Goal: Transaction & Acquisition: Purchase product/service

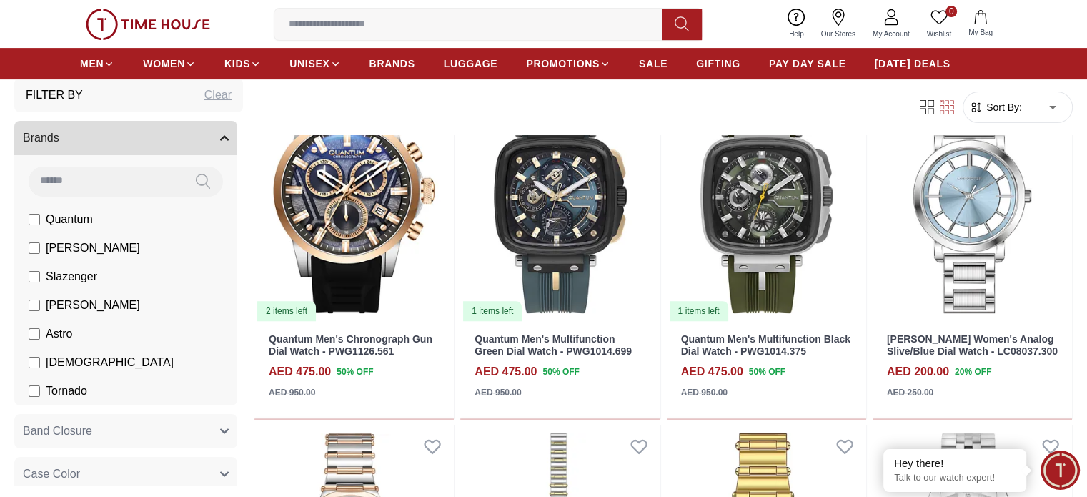
scroll to position [71, 0]
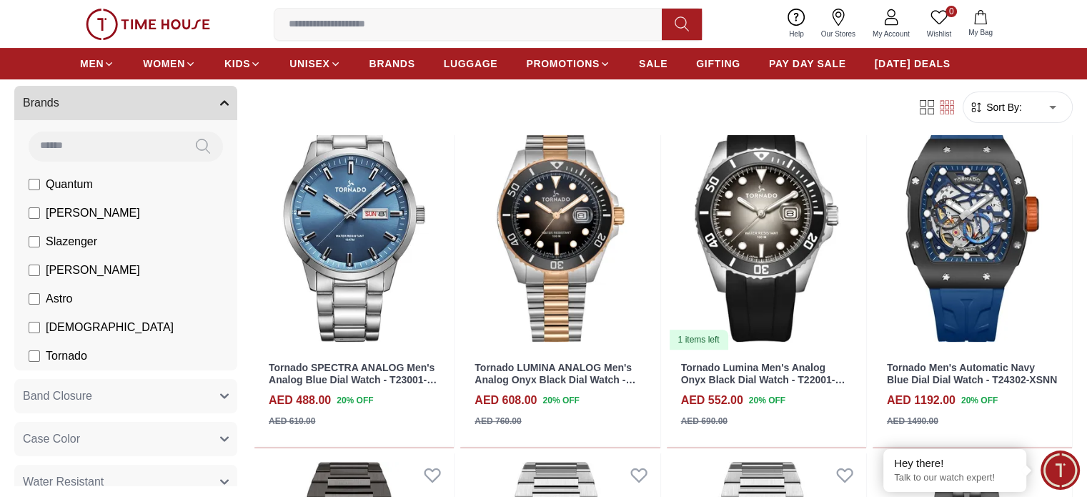
scroll to position [500, 0]
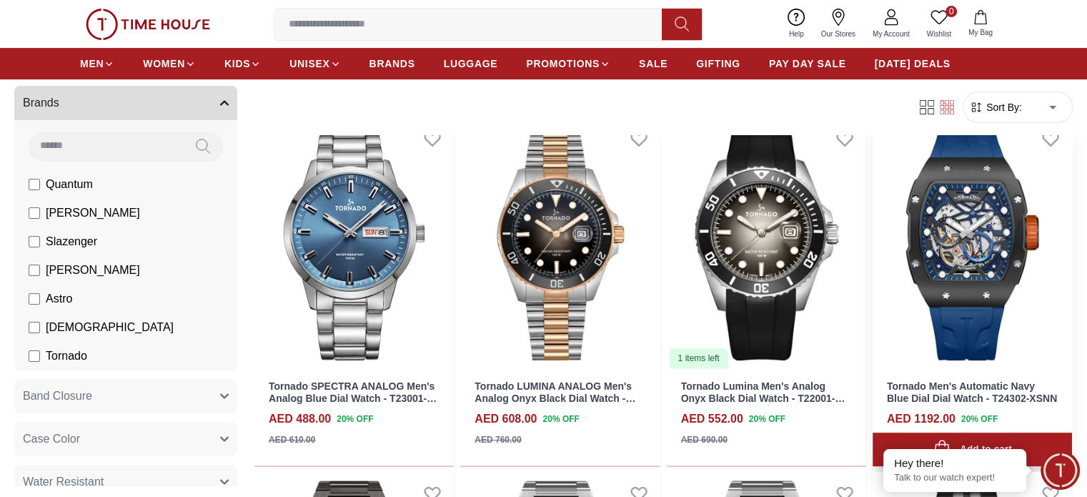
scroll to position [429, 0]
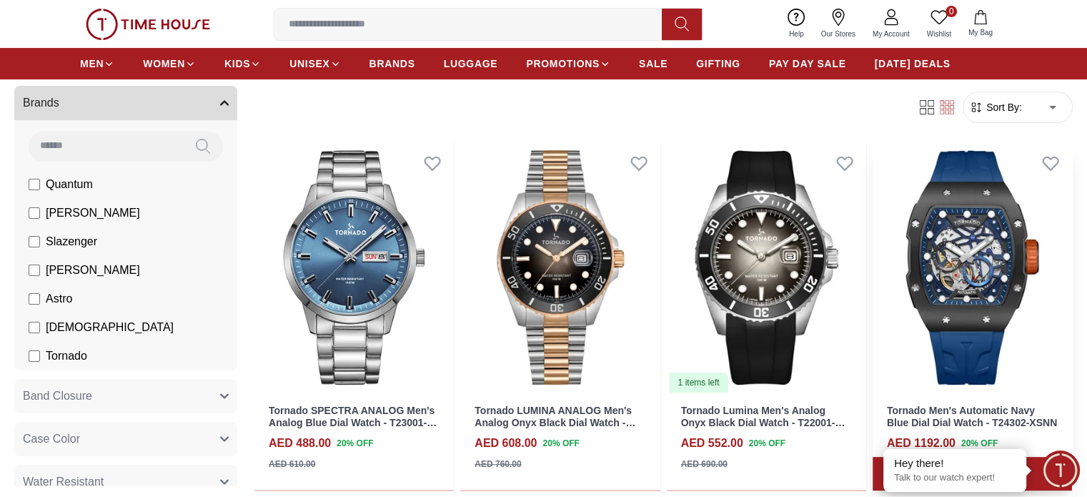
click at [873, 220] on img at bounding box center [972, 268] width 199 height 252
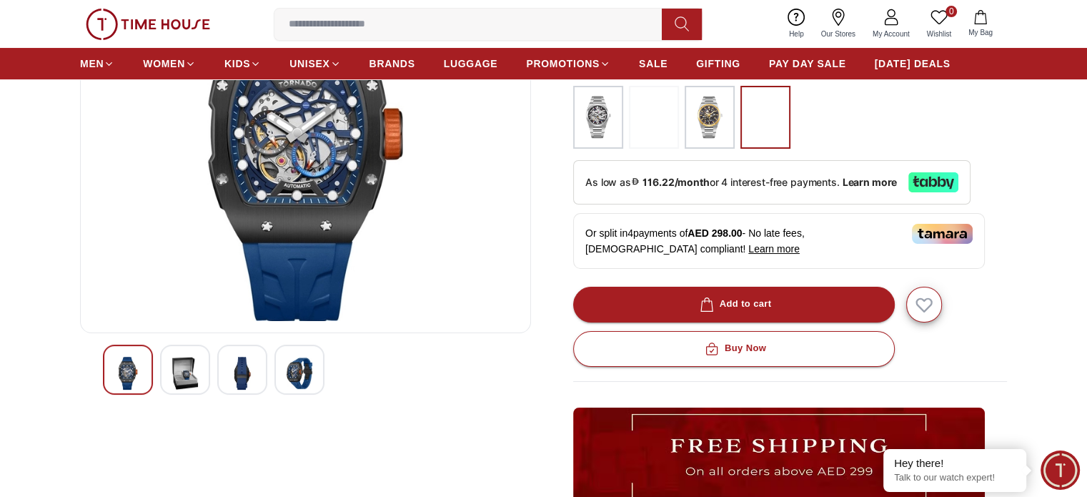
scroll to position [357, 0]
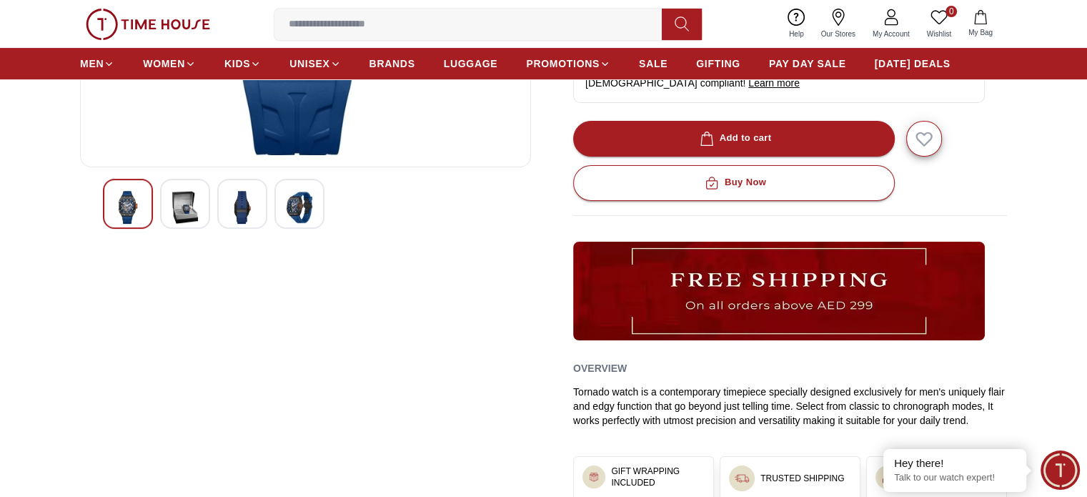
click at [297, 202] on img at bounding box center [300, 207] width 26 height 33
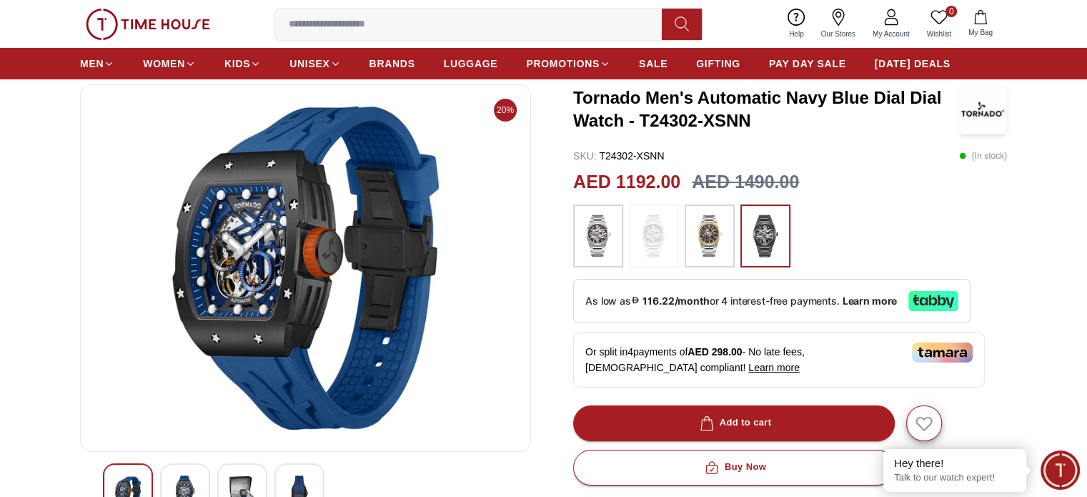
scroll to position [71, 0]
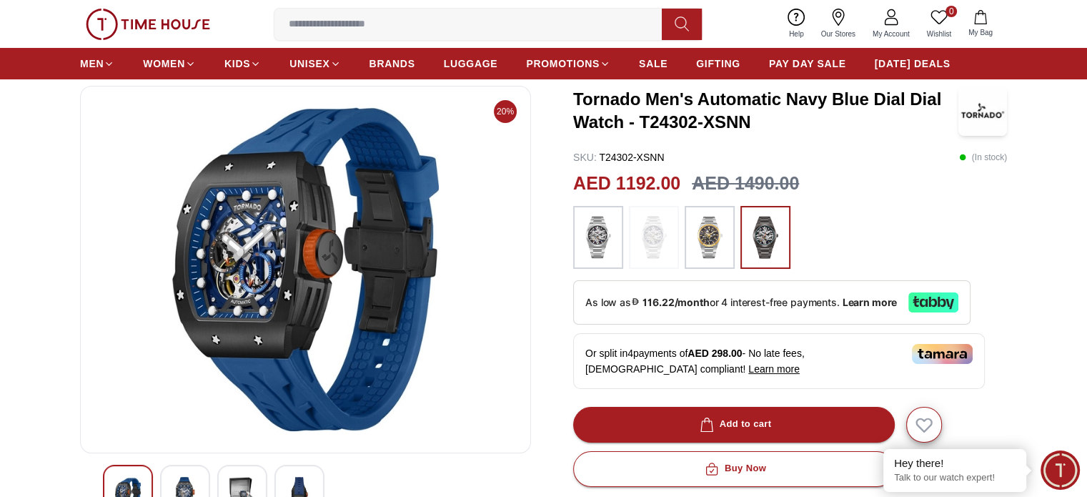
click at [365, 22] on input at bounding box center [474, 24] width 399 height 29
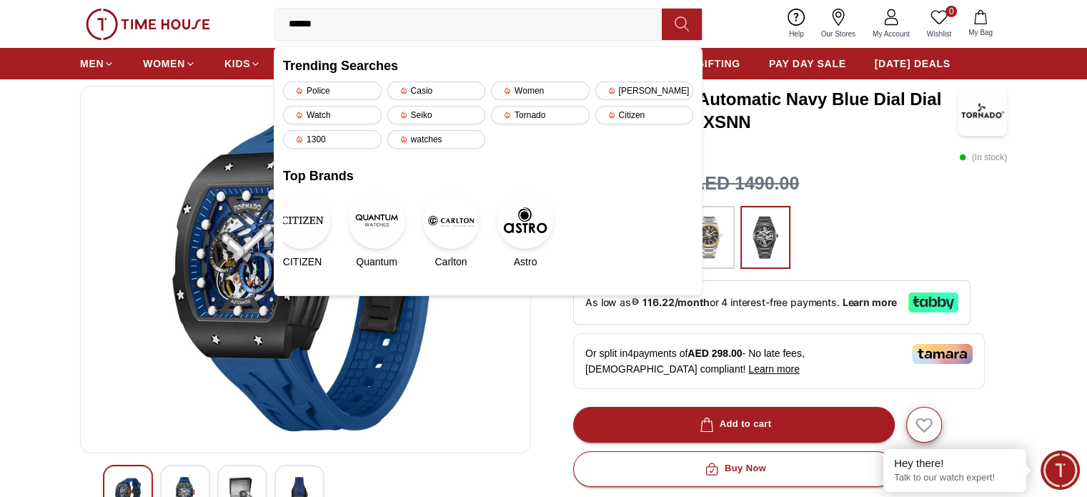
type input "*******"
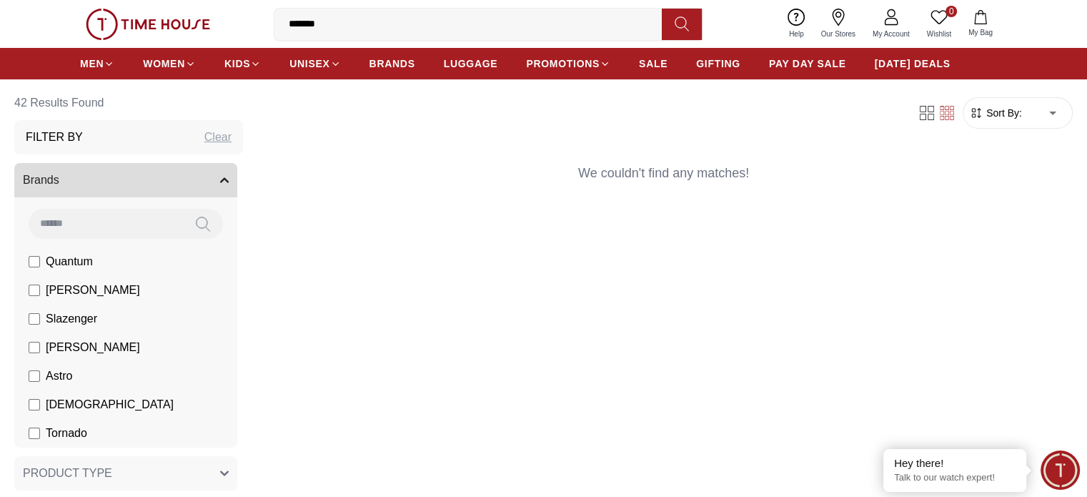
click at [686, 26] on icon at bounding box center [682, 24] width 14 height 16
click at [300, 27] on input "*******" at bounding box center [474, 24] width 399 height 29
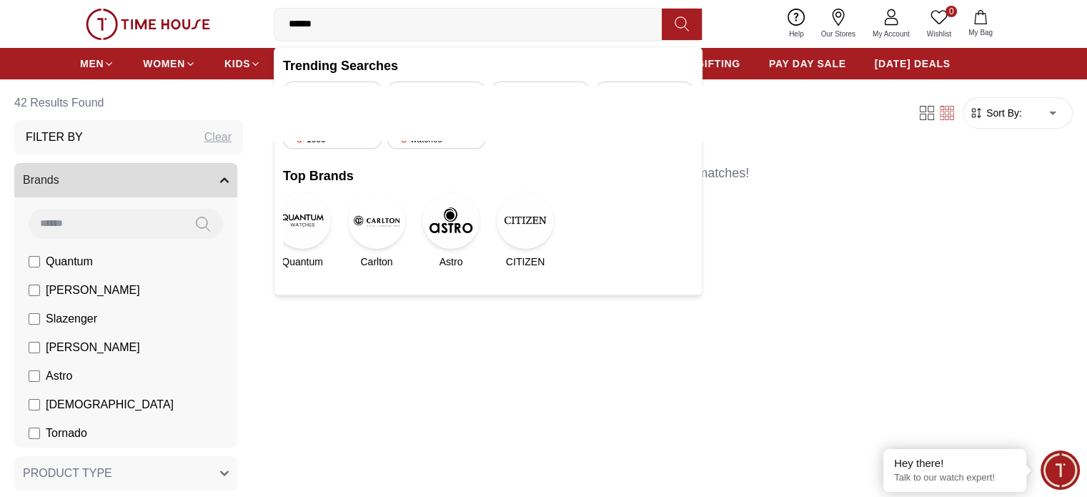
type input "*****"
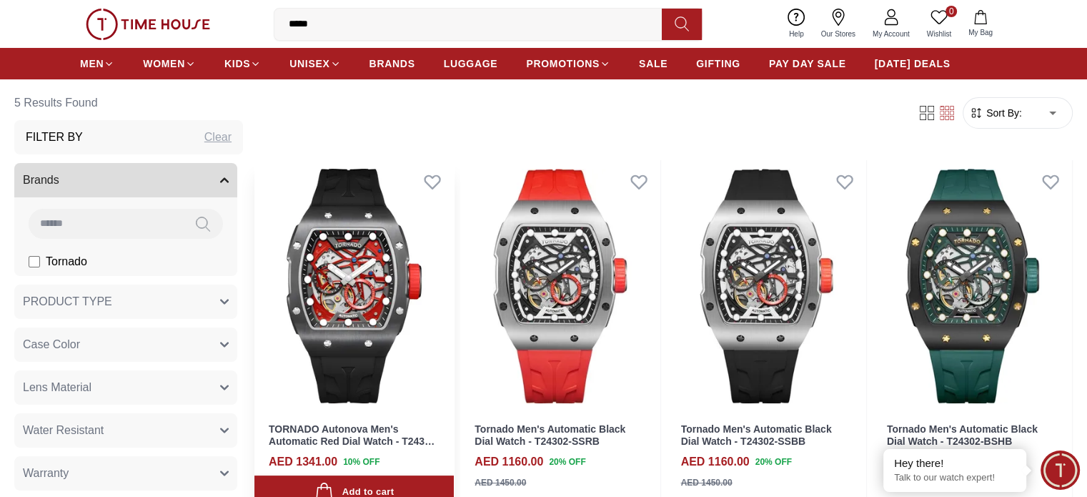
scroll to position [143, 0]
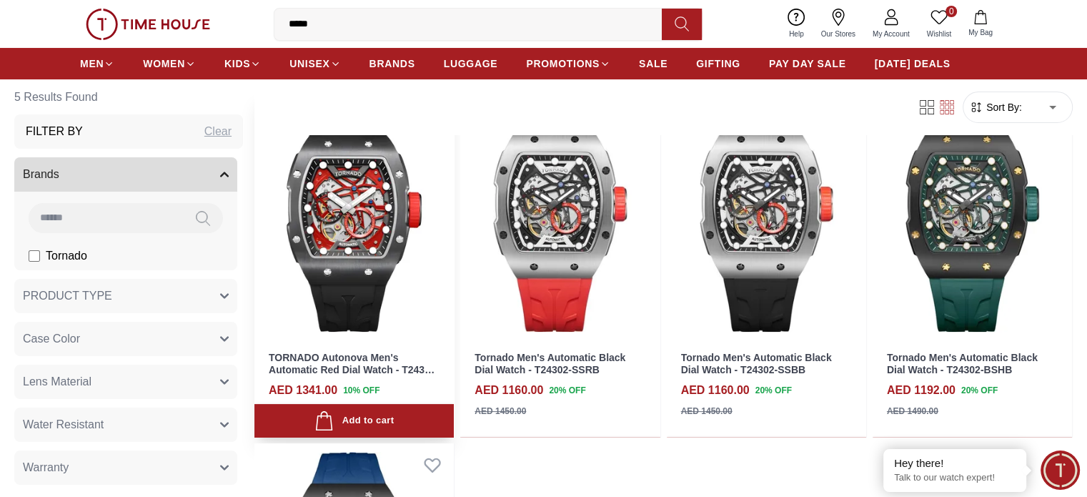
click at [377, 161] on img at bounding box center [354, 215] width 199 height 252
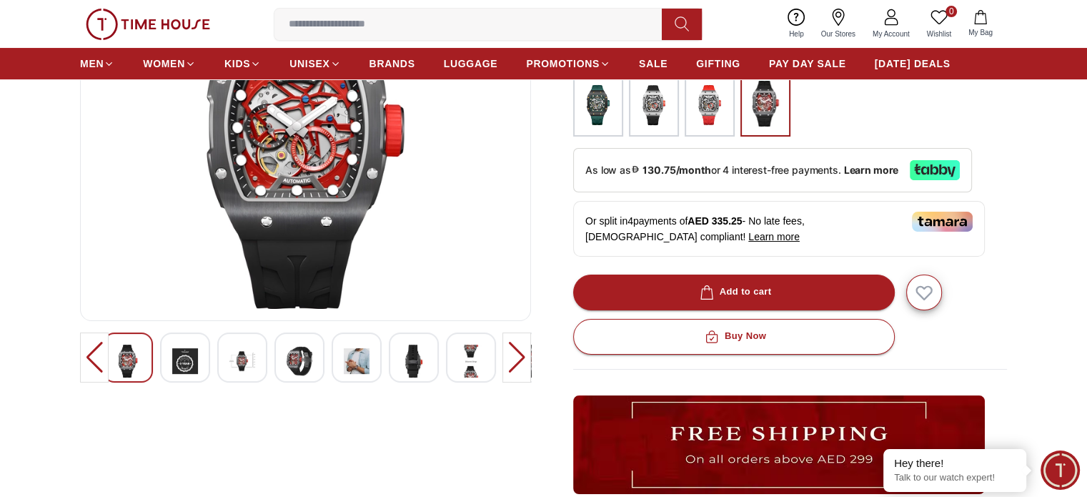
scroll to position [143, 0]
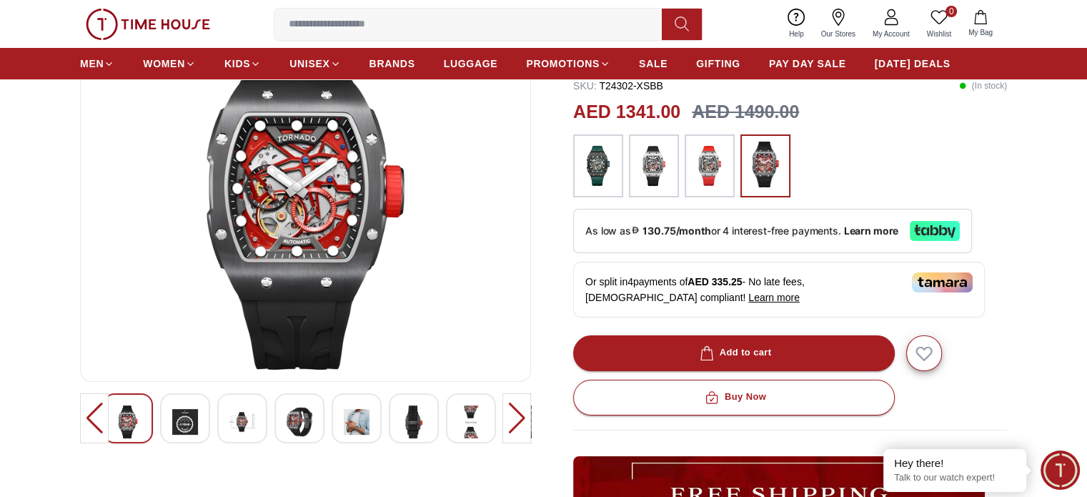
click at [186, 423] on img at bounding box center [185, 421] width 26 height 33
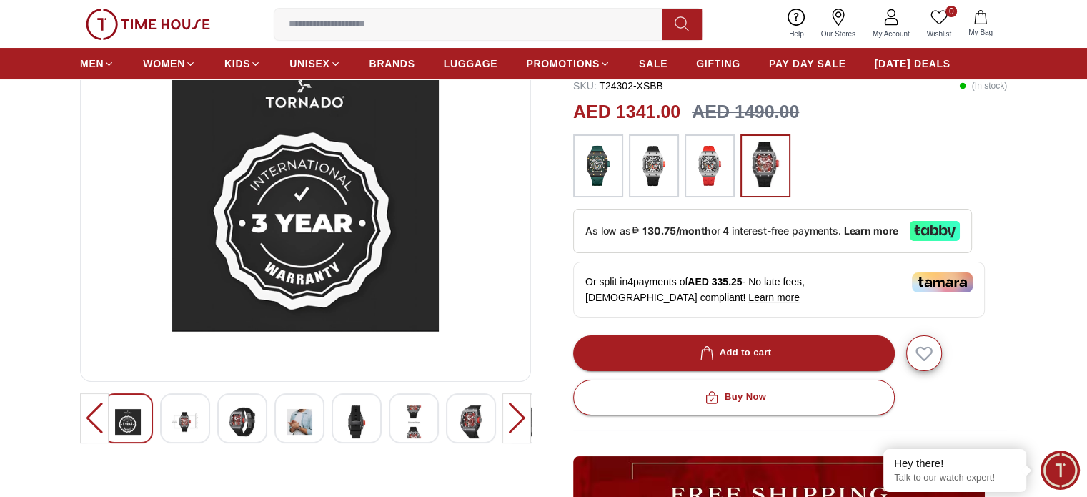
click at [181, 423] on img at bounding box center [185, 421] width 26 height 33
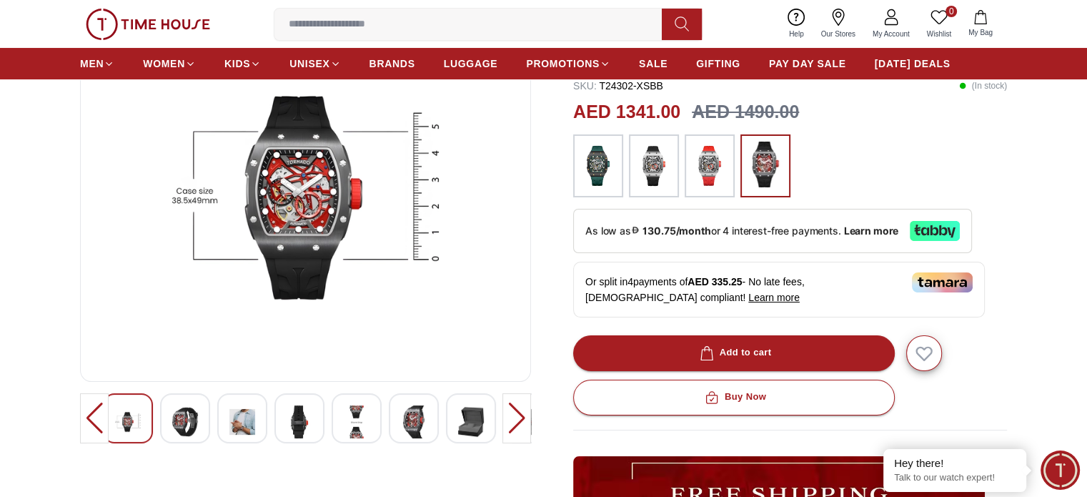
click at [181, 423] on img at bounding box center [185, 421] width 26 height 33
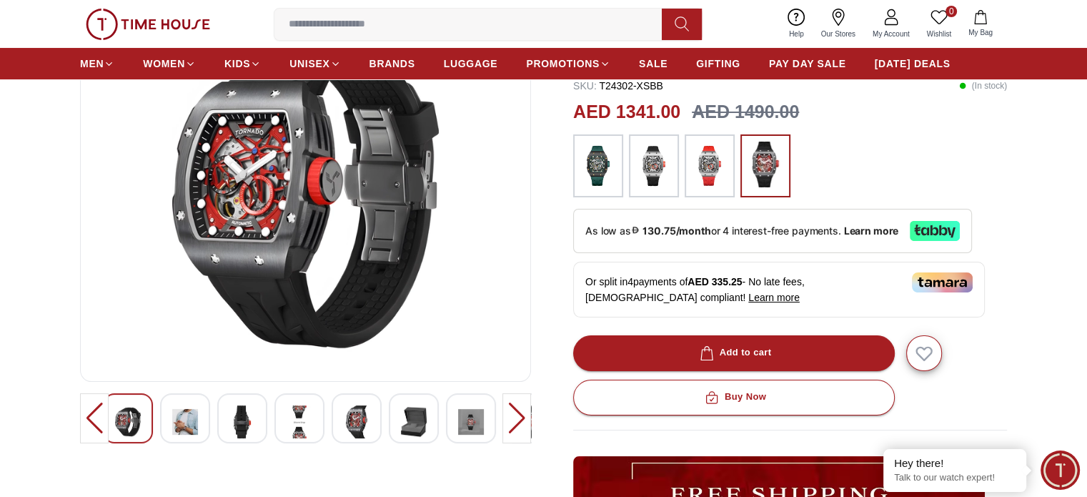
click at [184, 416] on img at bounding box center [185, 421] width 26 height 33
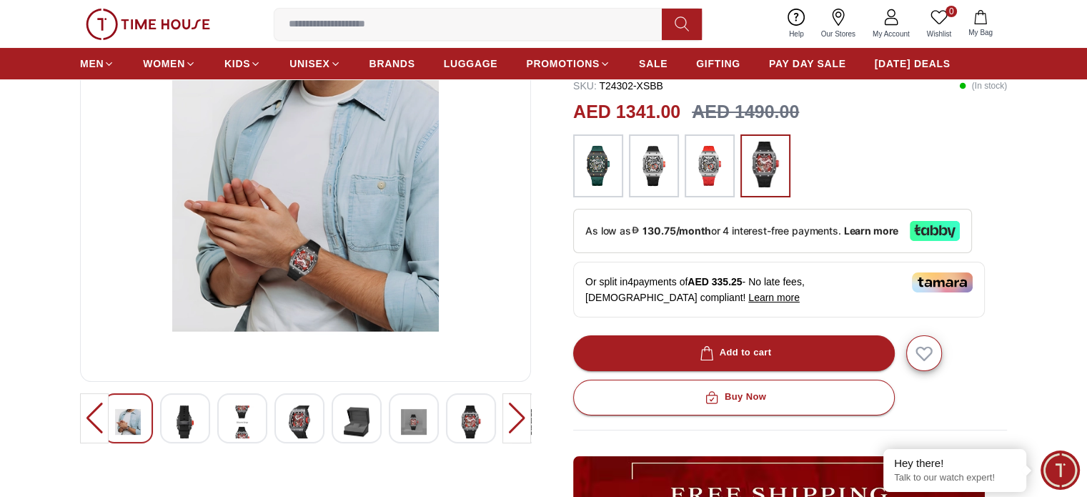
click at [194, 420] on img at bounding box center [185, 421] width 26 height 33
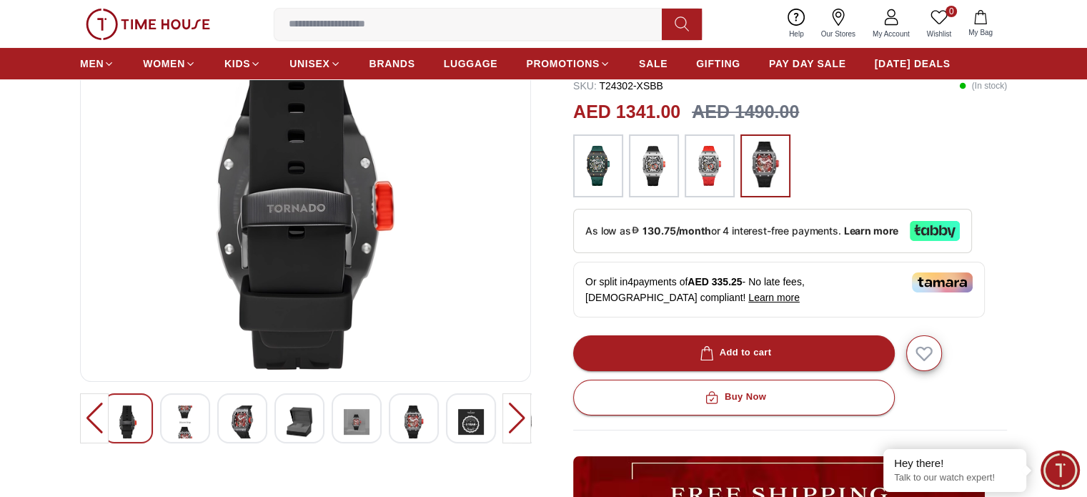
click at [188, 422] on img at bounding box center [185, 421] width 26 height 33
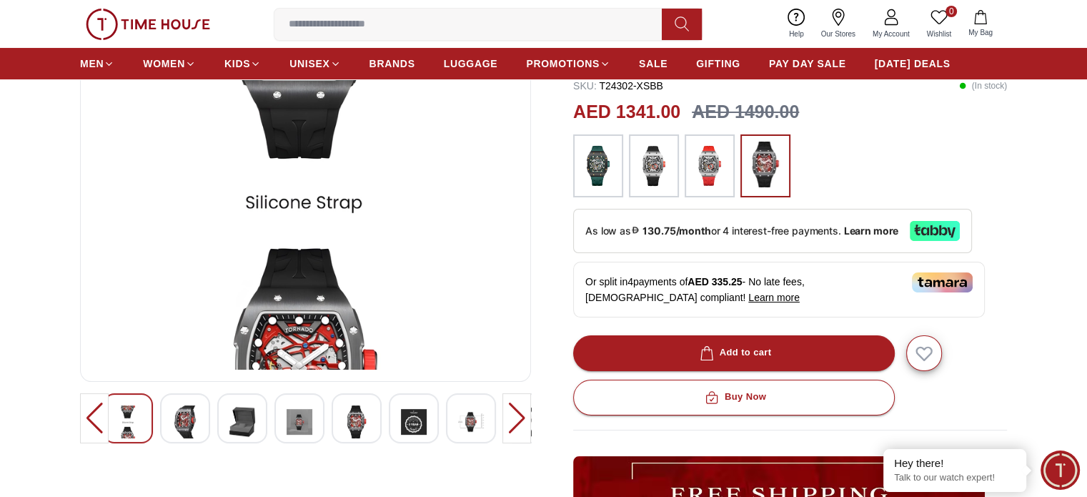
click at [185, 425] on img at bounding box center [185, 421] width 26 height 33
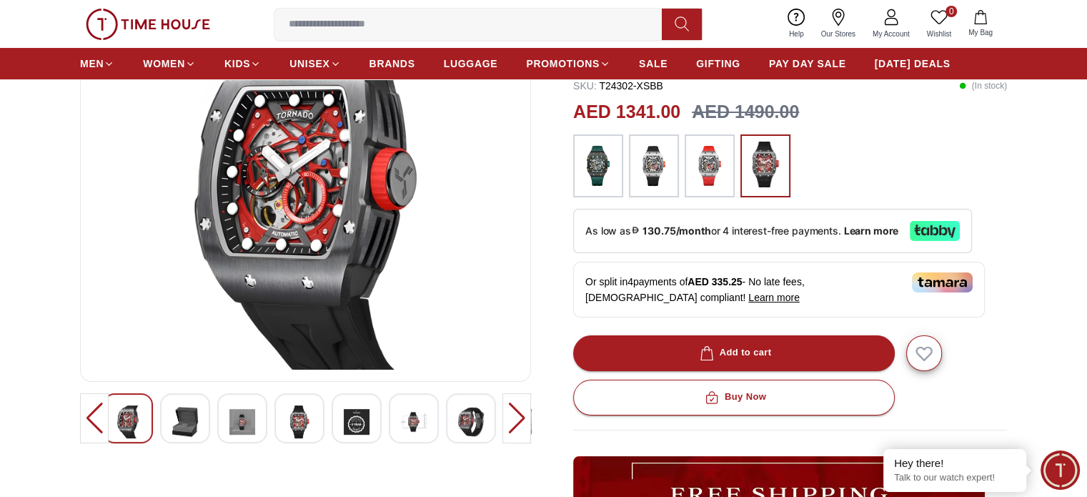
click at [185, 425] on img at bounding box center [185, 421] width 26 height 33
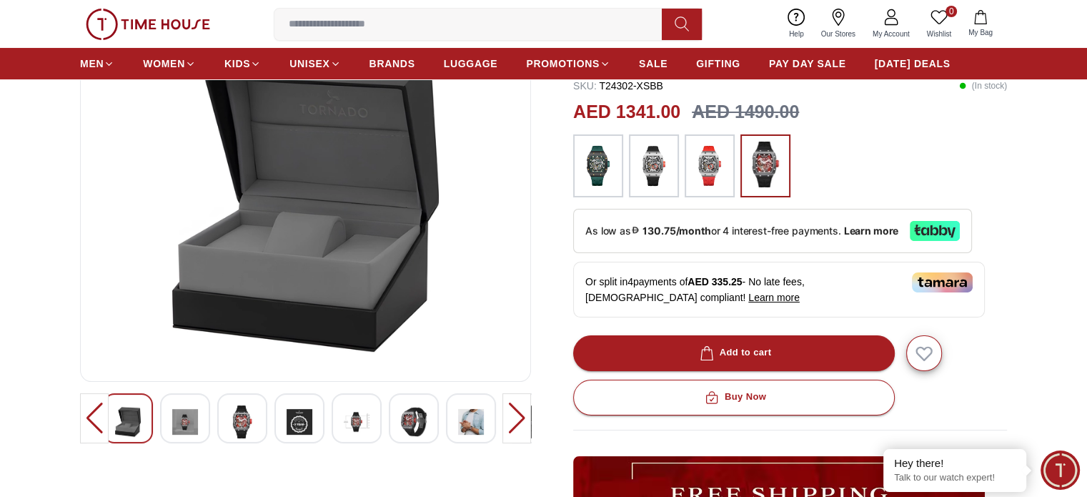
click at [239, 427] on img at bounding box center [242, 421] width 26 height 33
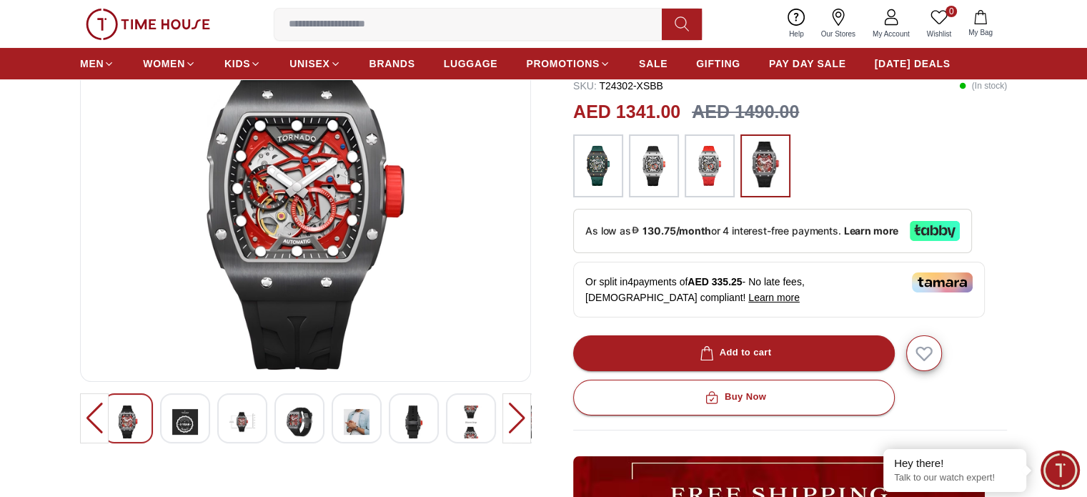
click at [361, 425] on img at bounding box center [357, 421] width 26 height 33
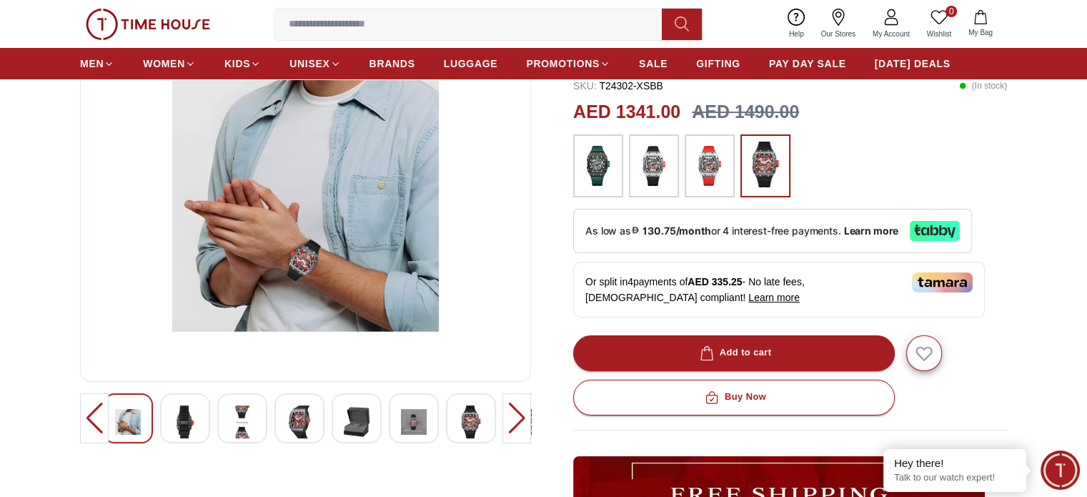
click at [129, 423] on img at bounding box center [128, 421] width 26 height 33
click at [237, 420] on img at bounding box center [242, 421] width 26 height 33
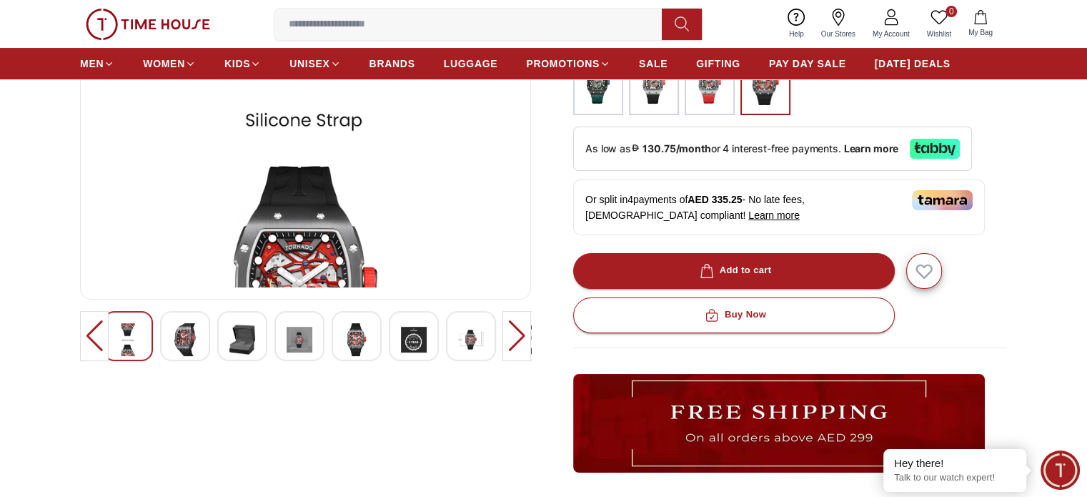
scroll to position [214, 0]
